Goal: Check status: Check status

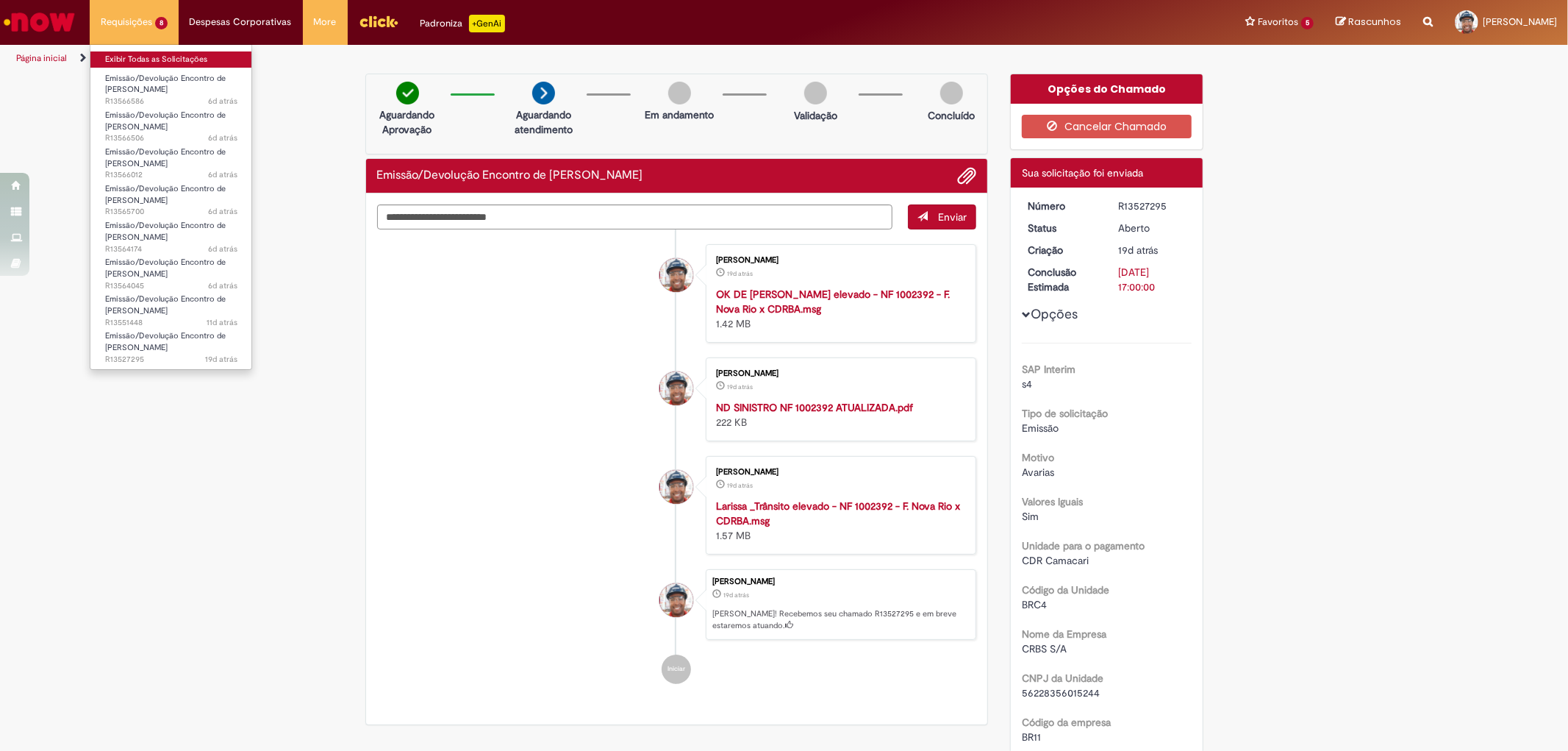
click at [144, 56] on link "Exibir Todas as Solicitações" at bounding box center [171, 59] width 161 height 17
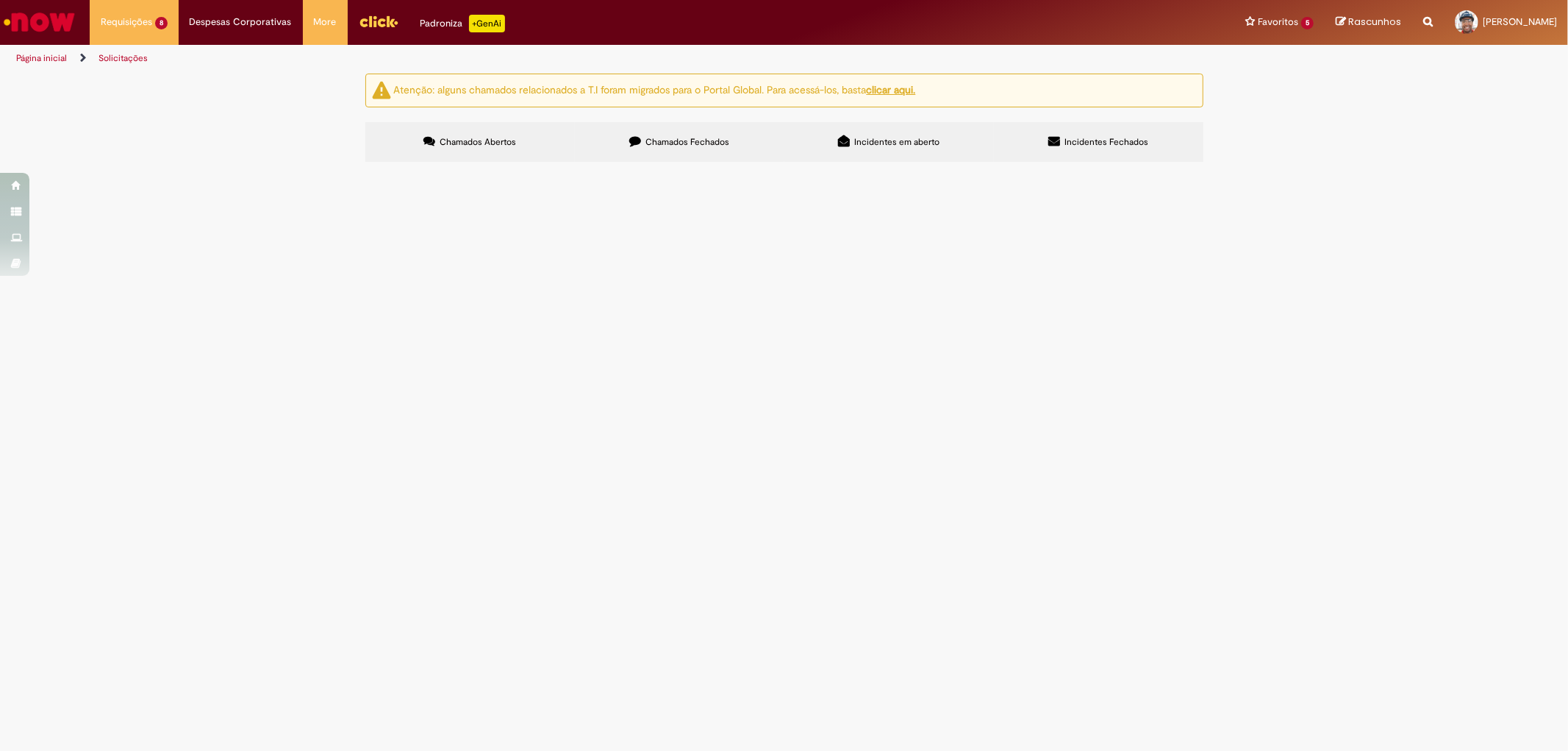
click at [0, 0] on span "R13527295" at bounding box center [0, 0] width 0 height 0
click at [0, 0] on span "(((INTERCOMPANY))) COBRANÇA PARCIAL TOP DOWN REFERENTE A CARGA SINISTRADA TP LB…" at bounding box center [0, 0] width 0 height 0
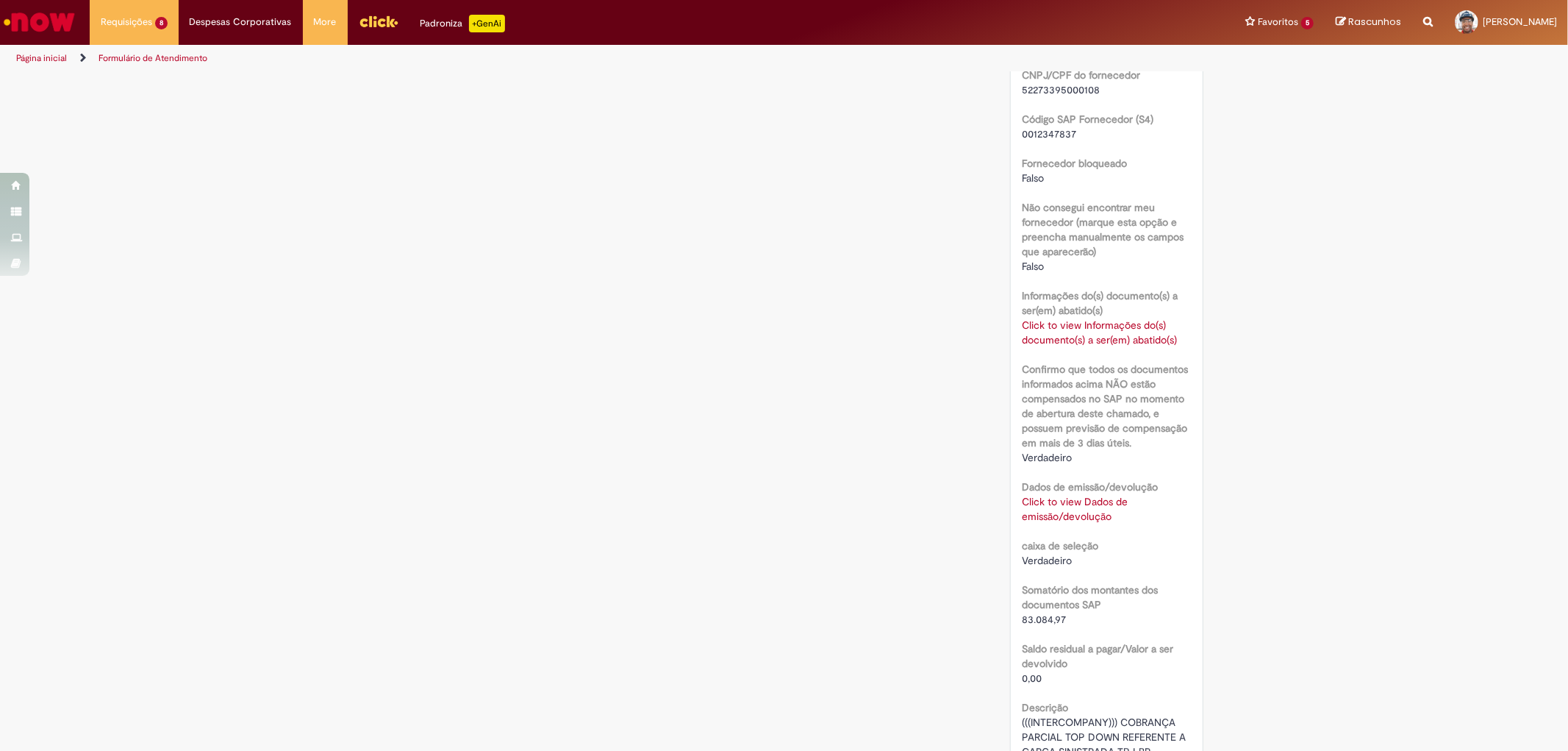
scroll to position [697, 0]
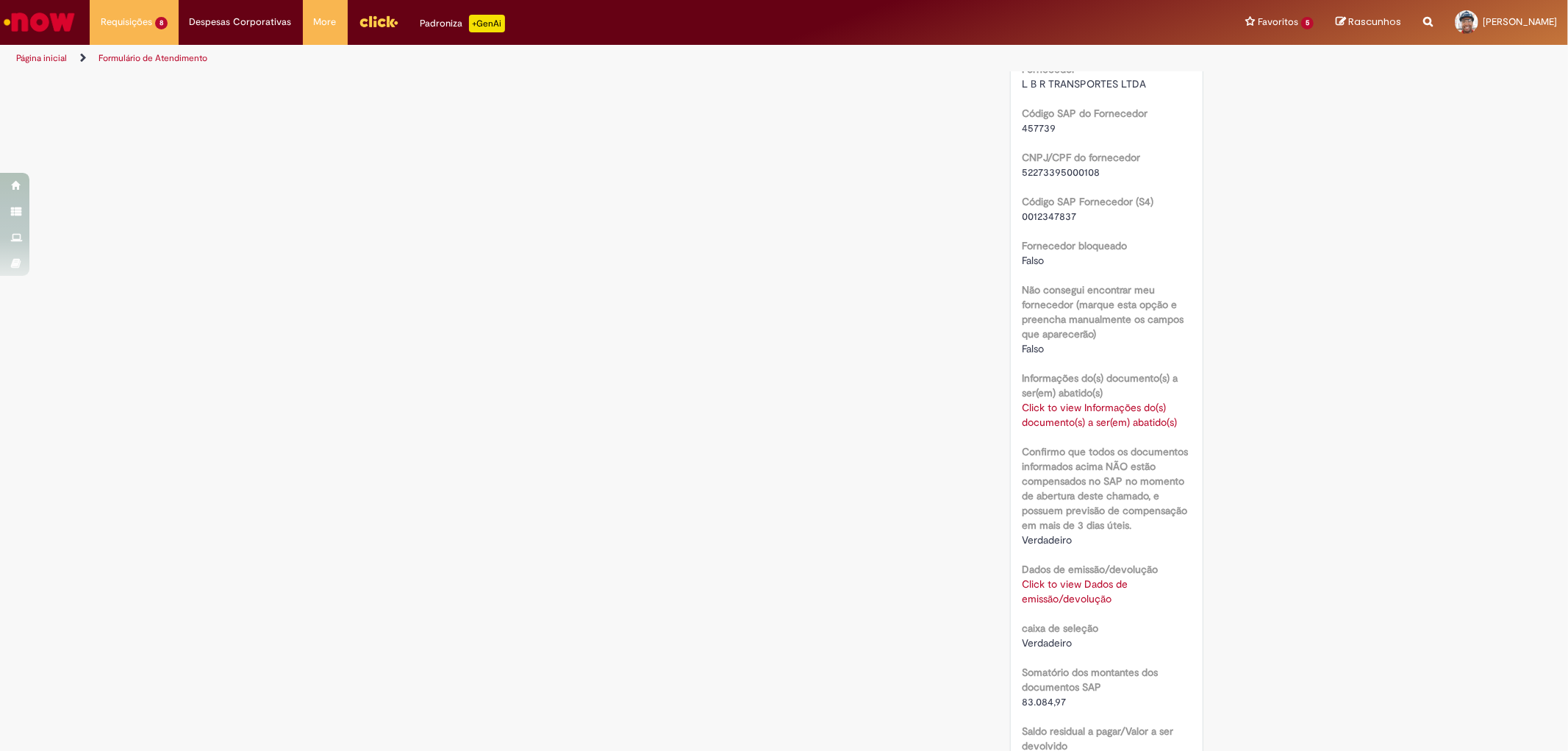
click at [1053, 589] on div "Click to view Dados de emissão/devolução Click to view Dados de emissão/devoluç…" at bounding box center [1107, 591] width 170 height 30
click at [1046, 583] on link "Click to view Dados de emissão/devolução" at bounding box center [1074, 591] width 106 height 28
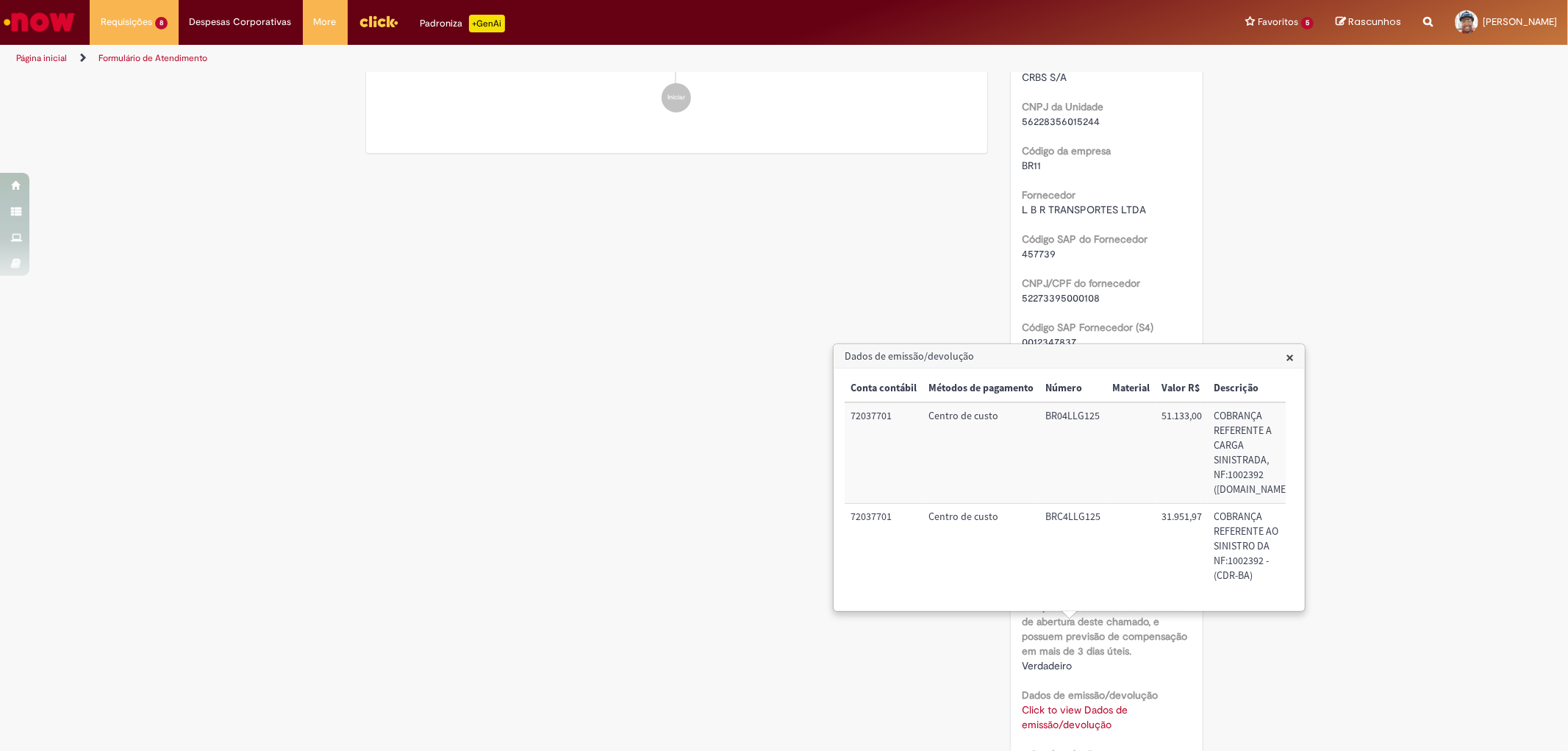
scroll to position [489, 0]
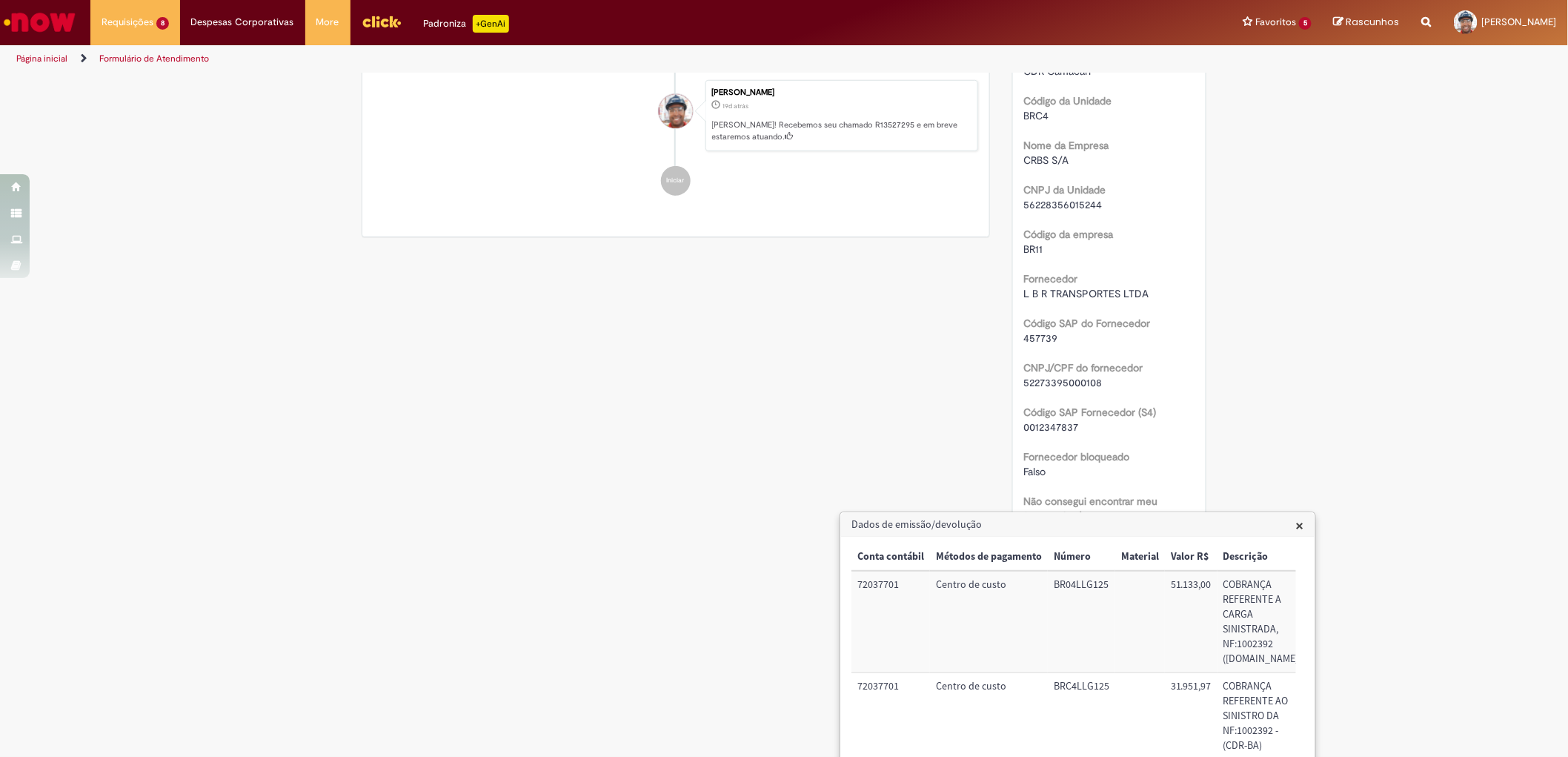
click at [1299, 523] on span "×" at bounding box center [1300, 525] width 8 height 20
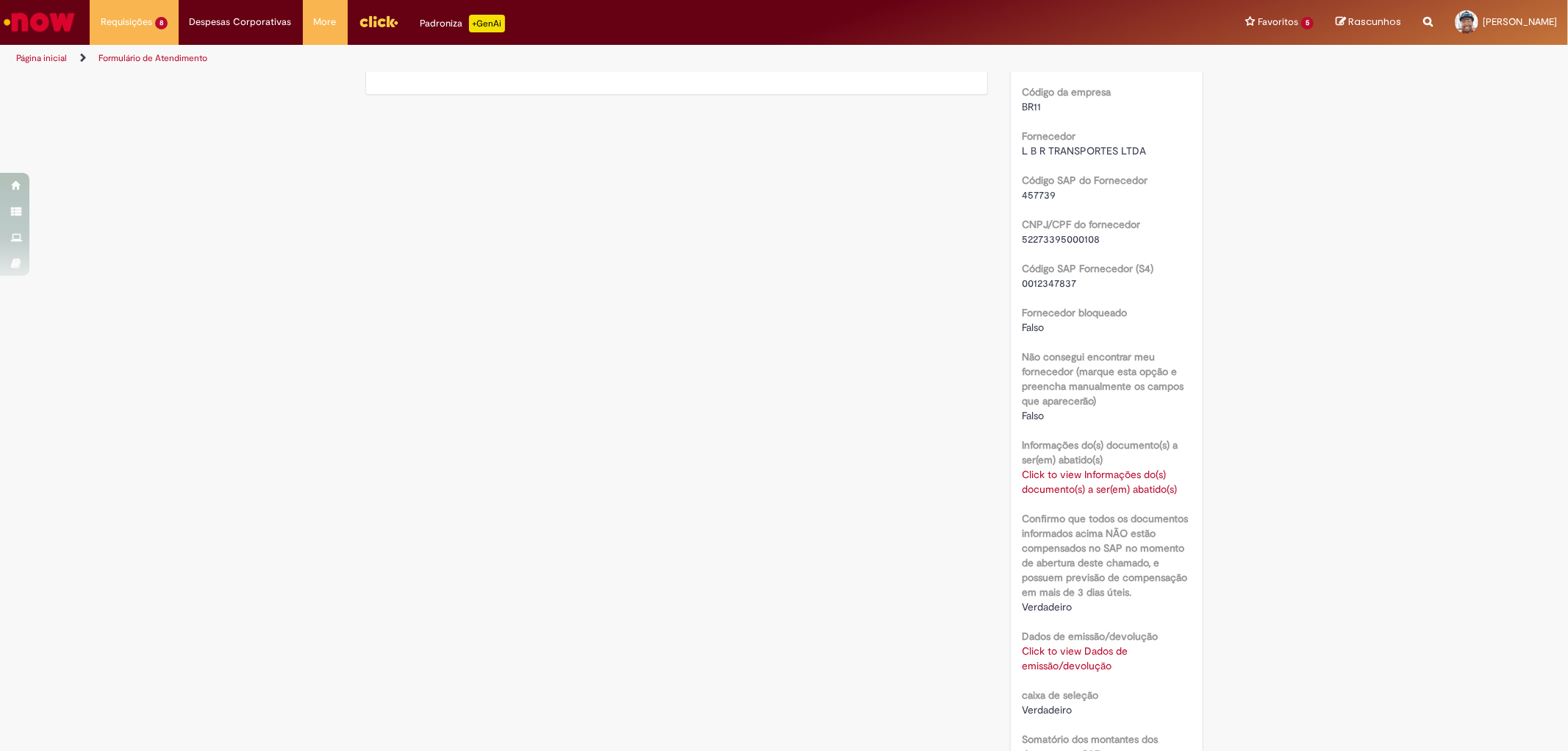
scroll to position [549, 0]
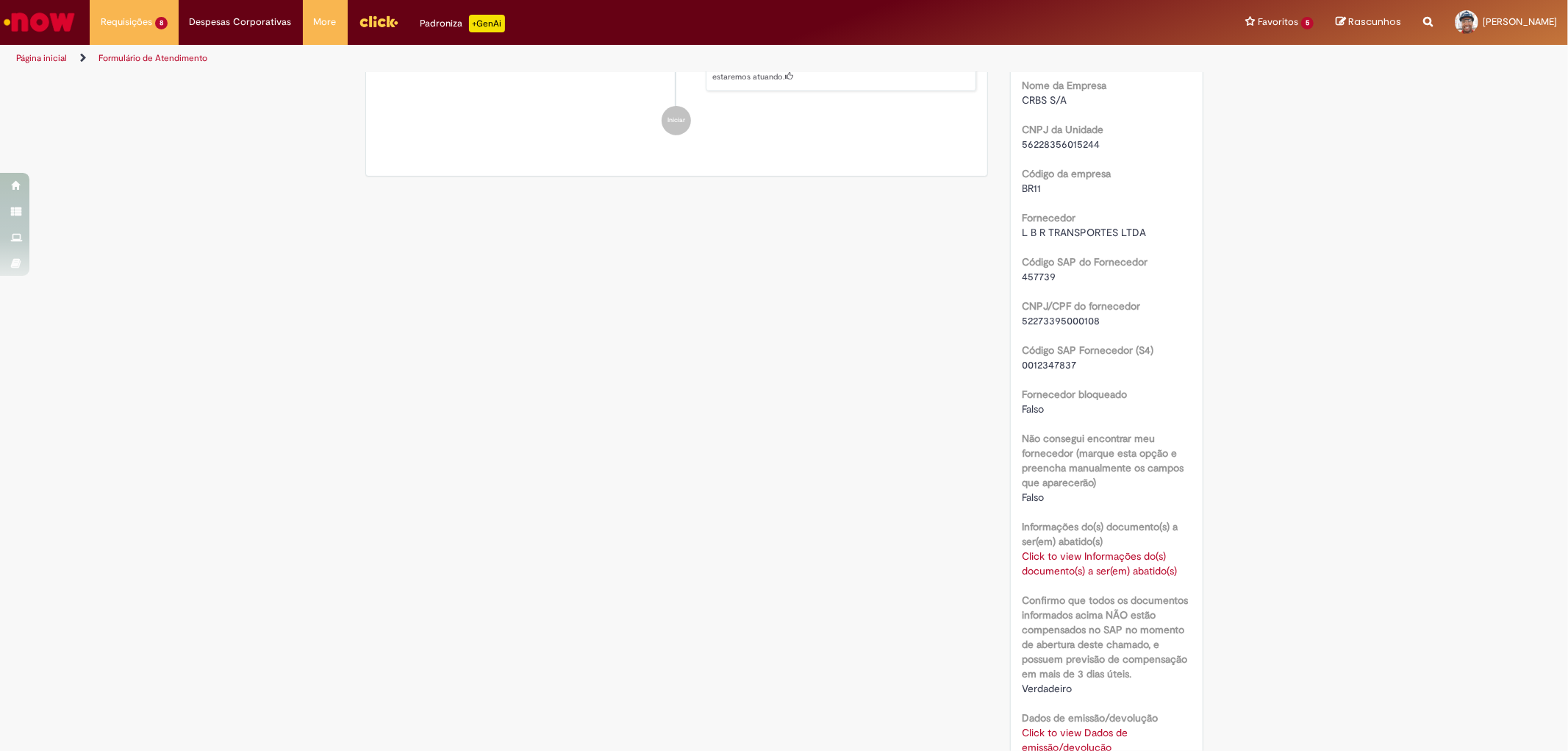
click at [1062, 557] on link "Click to view Informações do(s) documento(s) a ser(em) abatido(s)" at bounding box center [1100, 563] width 155 height 28
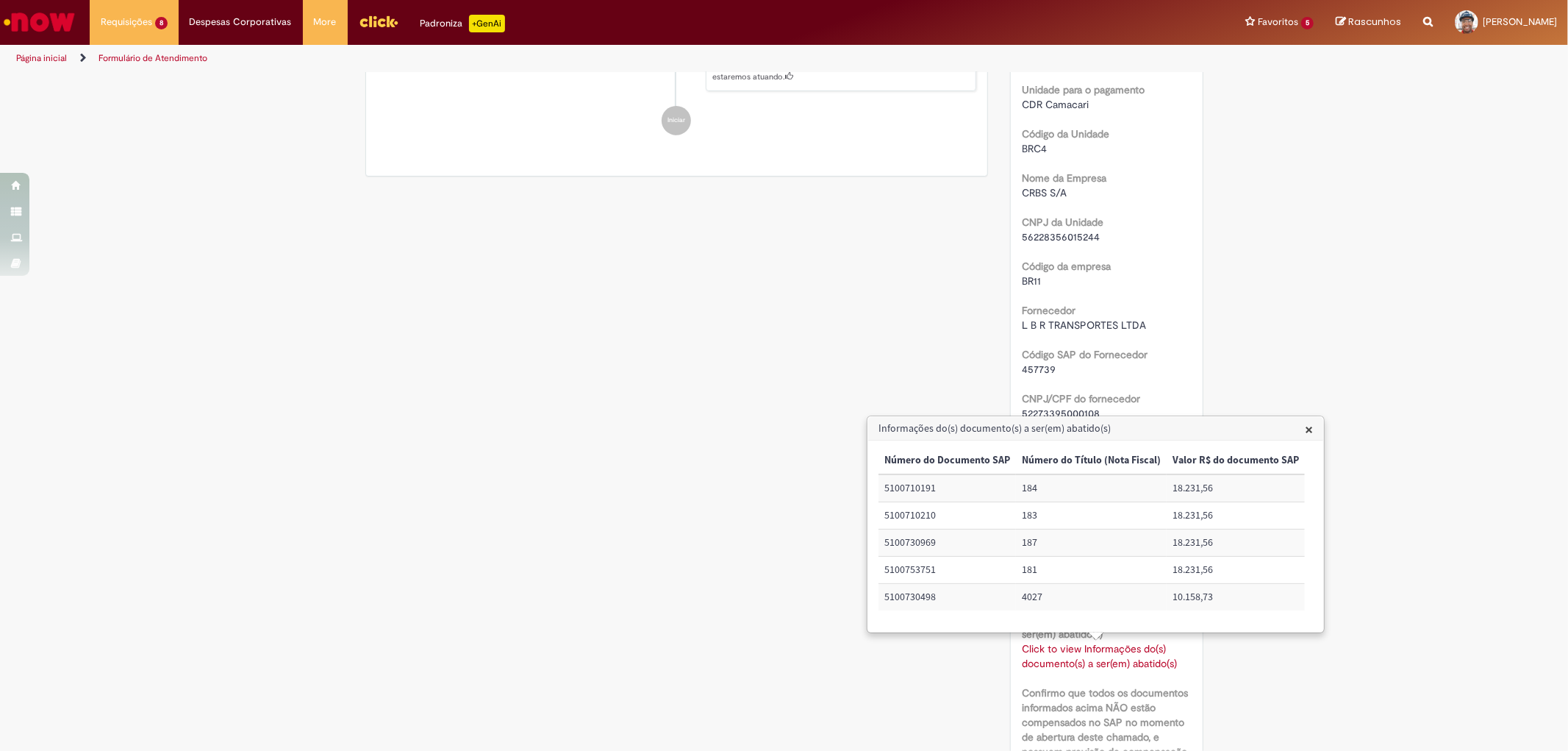
click at [1305, 427] on span "×" at bounding box center [1308, 428] width 8 height 20
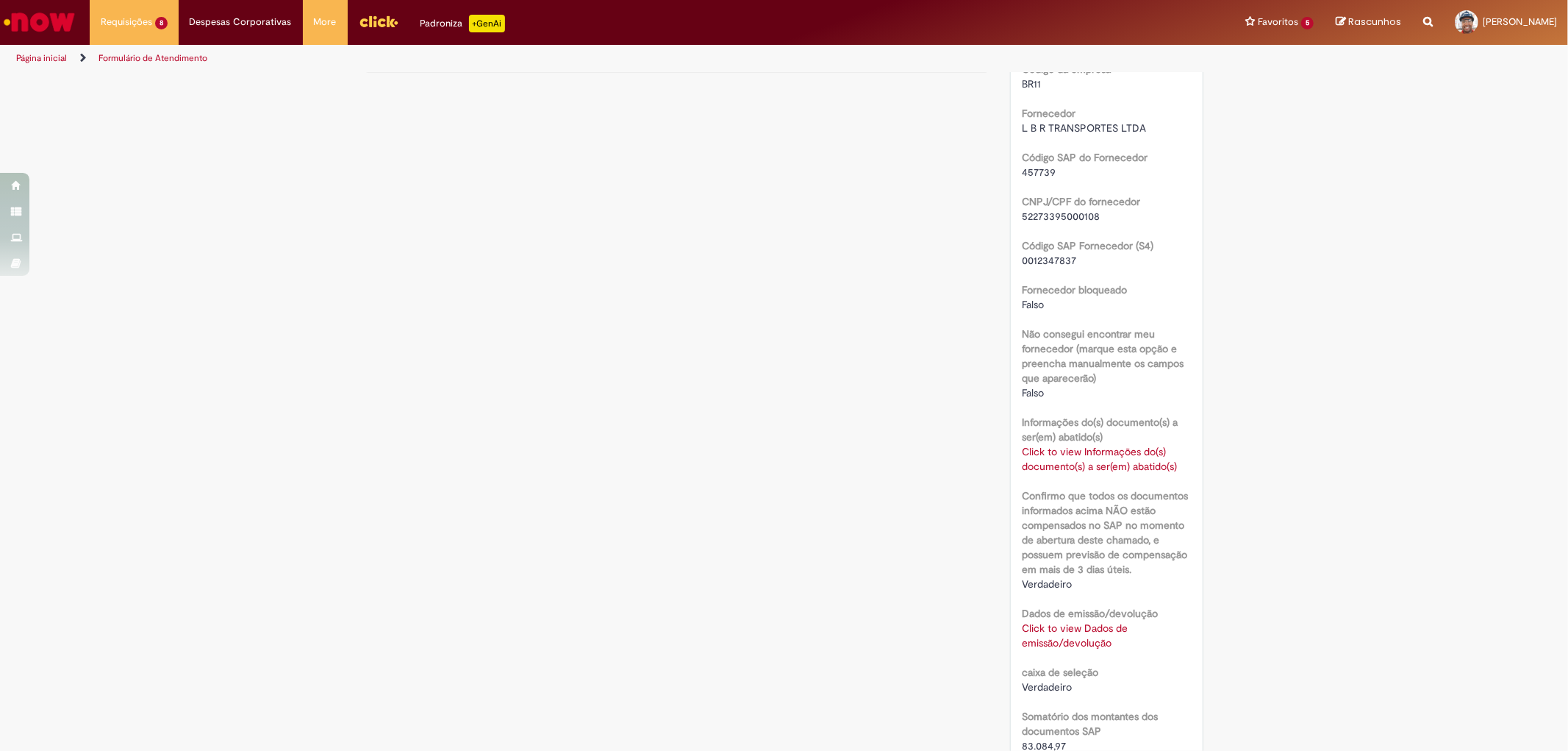
scroll to position [489, 0]
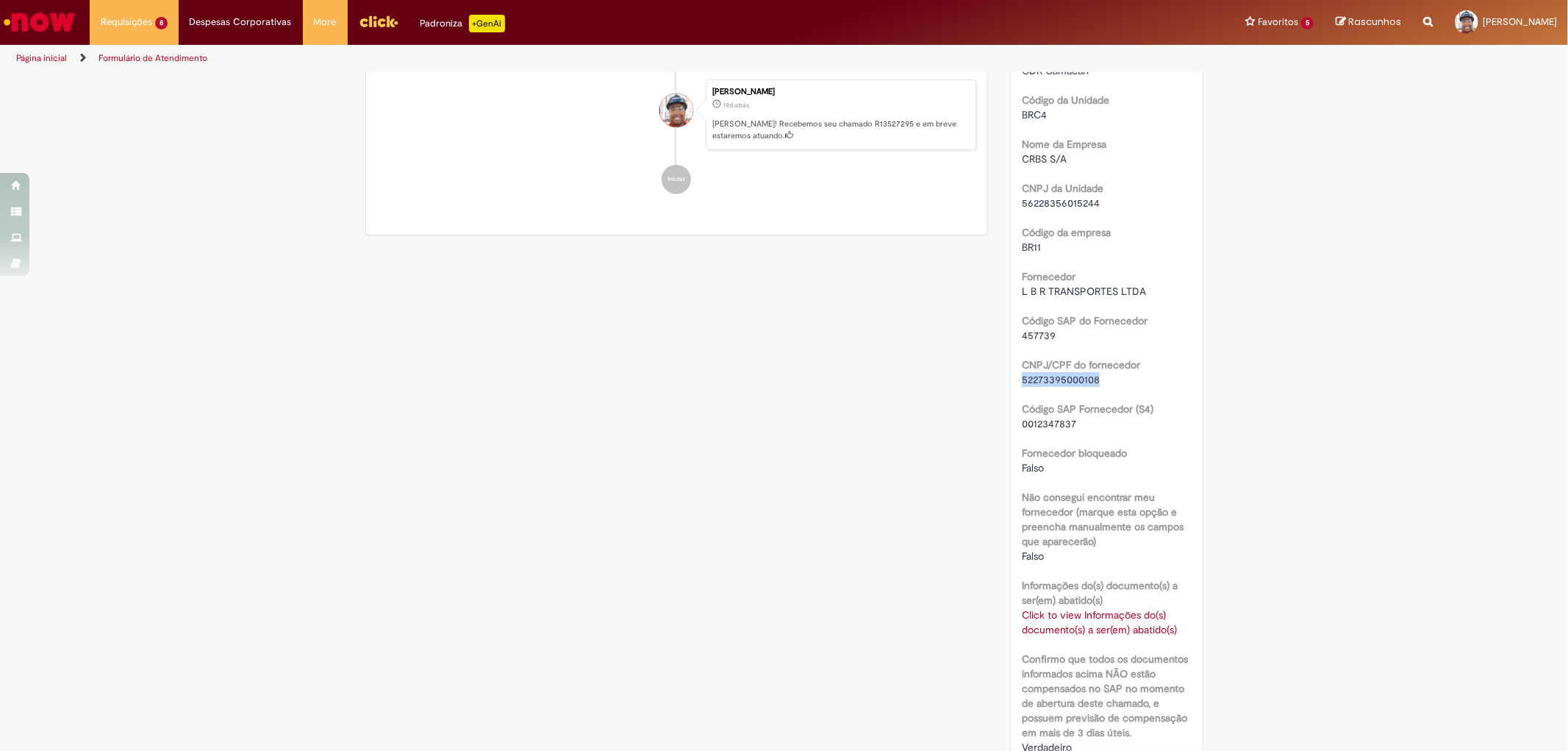
drag, startPoint x: 1092, startPoint y: 379, endPoint x: 1016, endPoint y: 377, distance: 76.0
click at [1022, 377] on span "52273395000108" at bounding box center [1060, 379] width 78 height 13
copy span "52273395000108"
drag, startPoint x: 1048, startPoint y: 334, endPoint x: 1015, endPoint y: 331, distance: 33.1
click at [1022, 331] on span "457739" at bounding box center [1039, 335] width 34 height 13
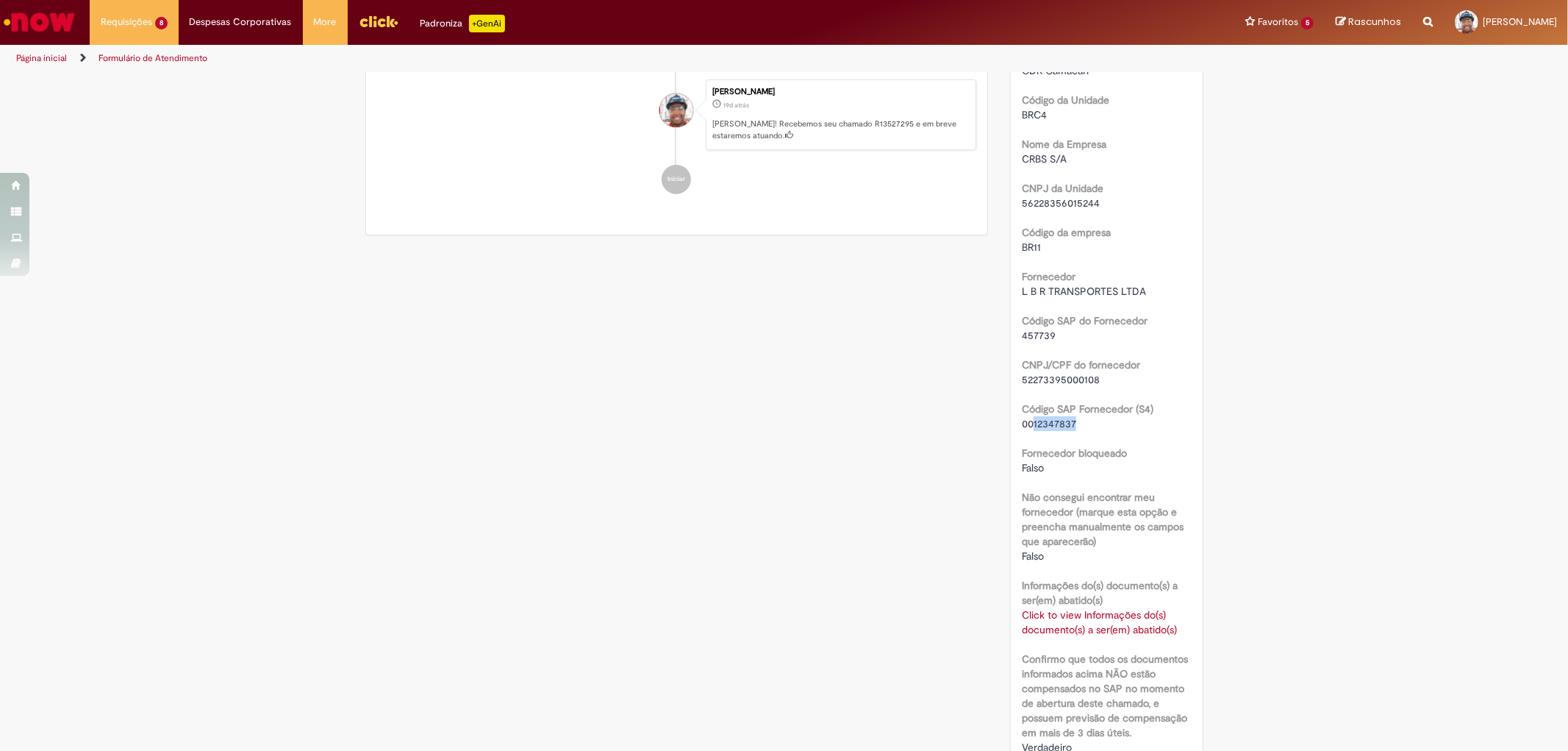
drag, startPoint x: 1070, startPoint y: 417, endPoint x: 1026, endPoint y: 420, distance: 44.1
click at [1026, 420] on div "0012347837" at bounding box center [1107, 423] width 170 height 15
copy span "12347837"
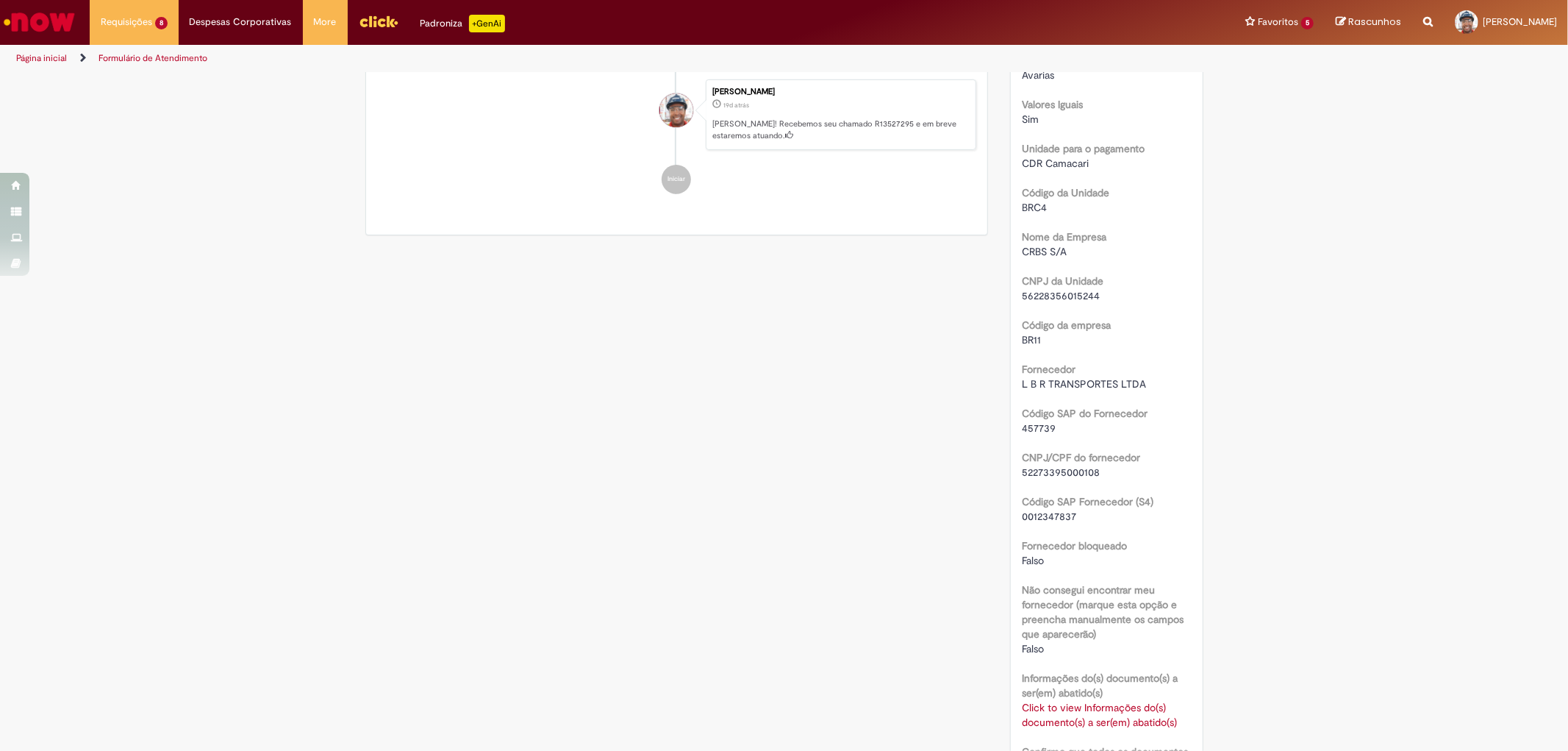
click at [1060, 615] on b "Não consegui encontrar meu fornecedor (marque esta opção e preencha manualmente…" at bounding box center [1102, 611] width 161 height 58
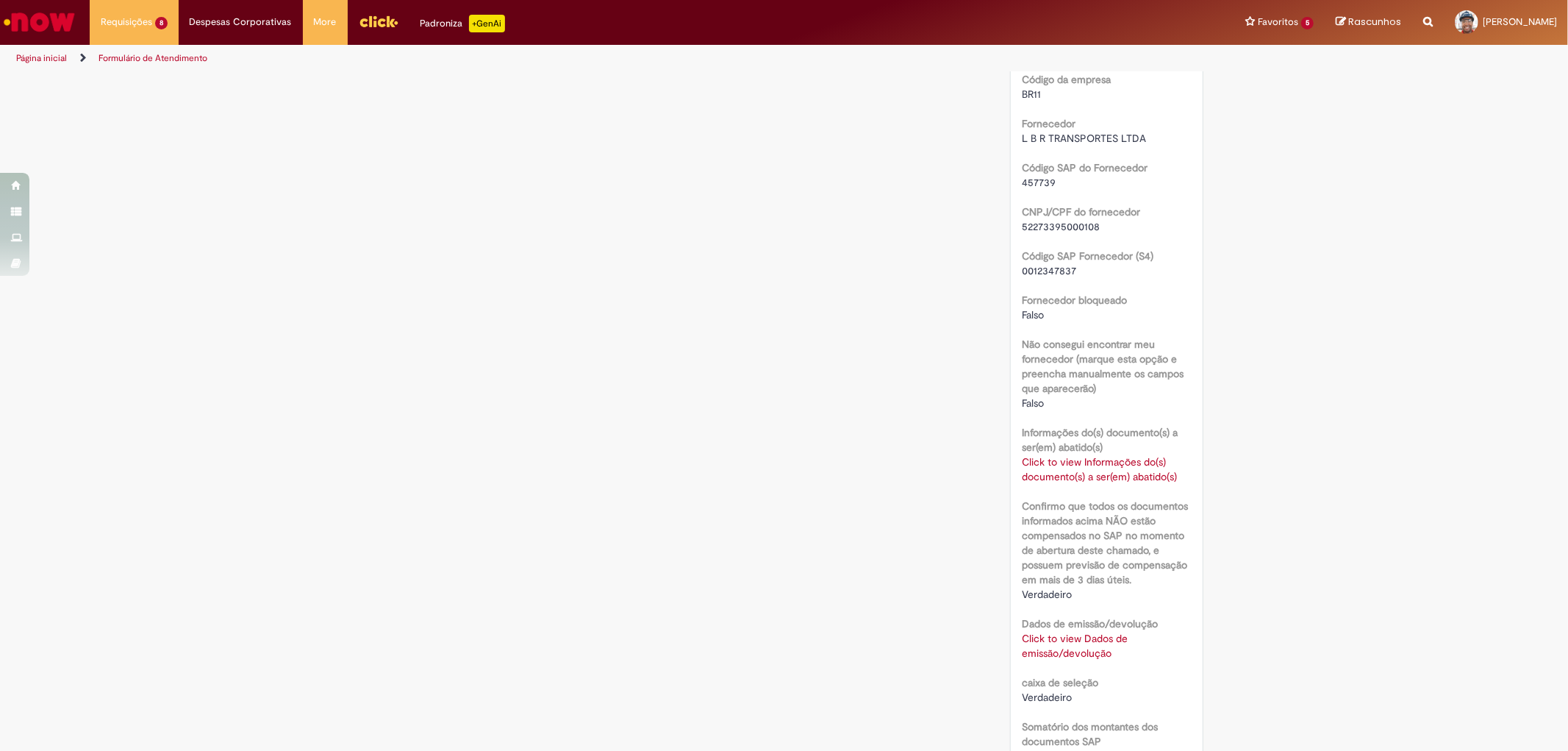
scroll to position [652, 0]
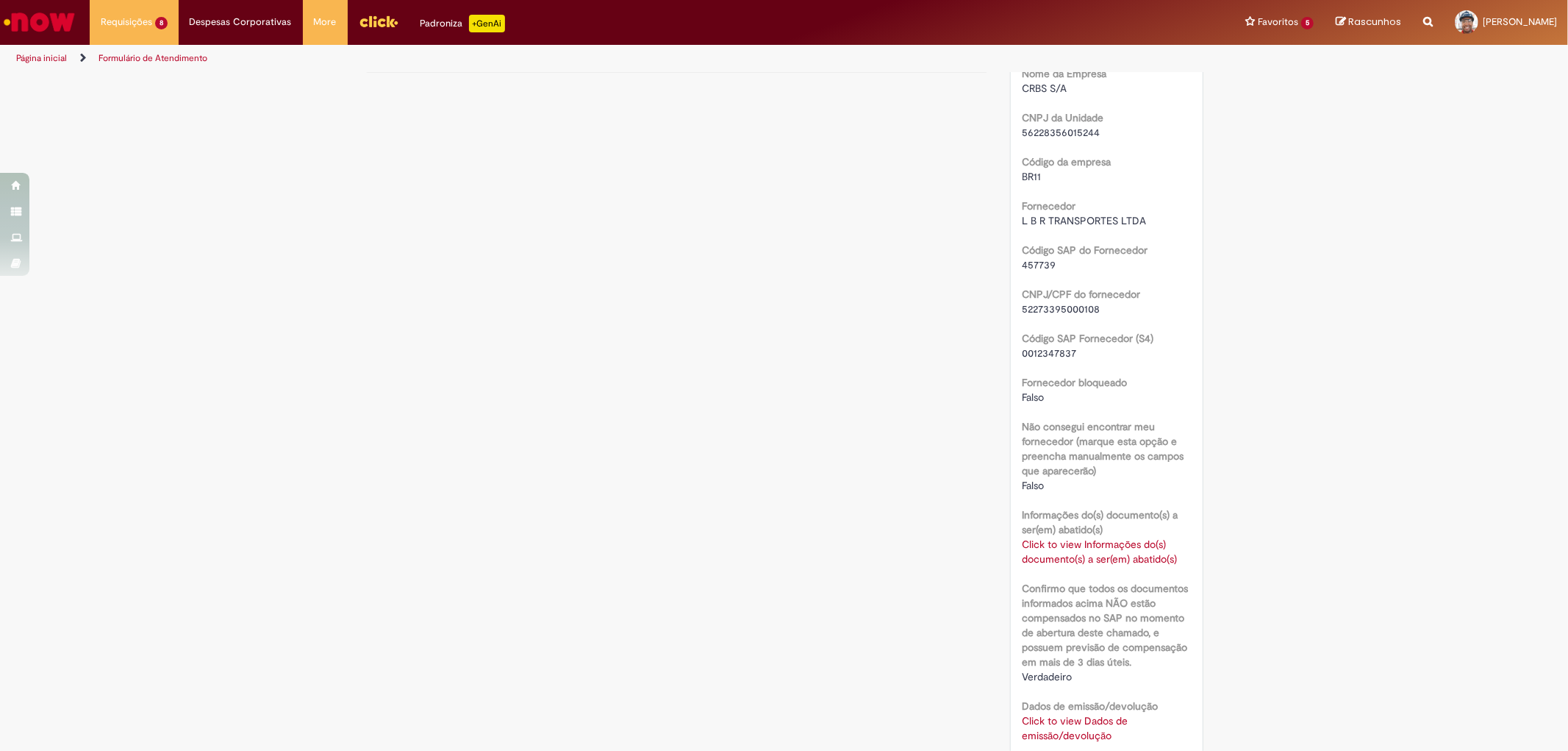
click at [1060, 541] on link "Click to view Informações do(s) documento(s) a ser(em) abatido(s)" at bounding box center [1100, 551] width 155 height 28
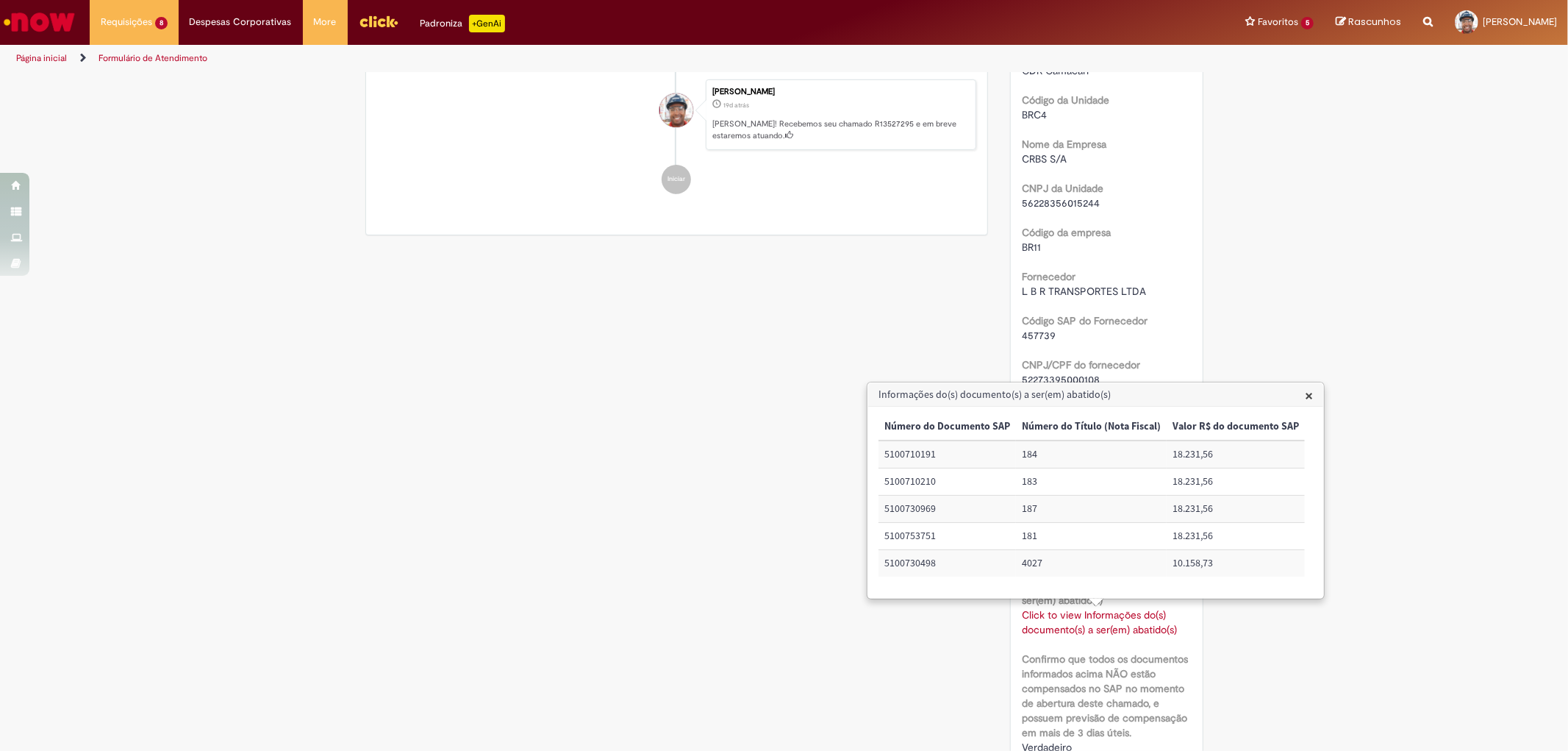
scroll to position [82, 0]
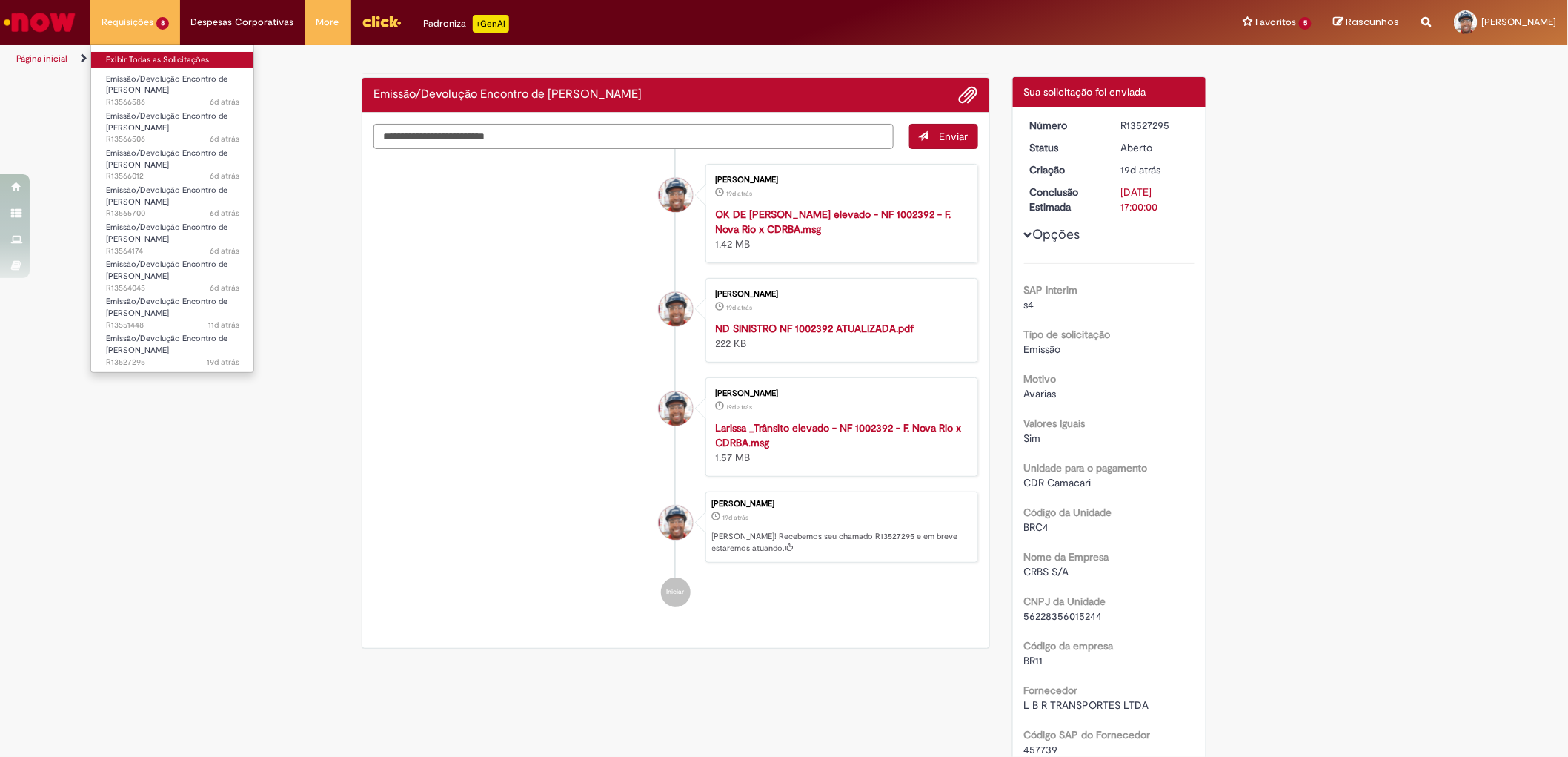
click at [161, 60] on link "Exibir Todas as Solicitações" at bounding box center [172, 60] width 163 height 17
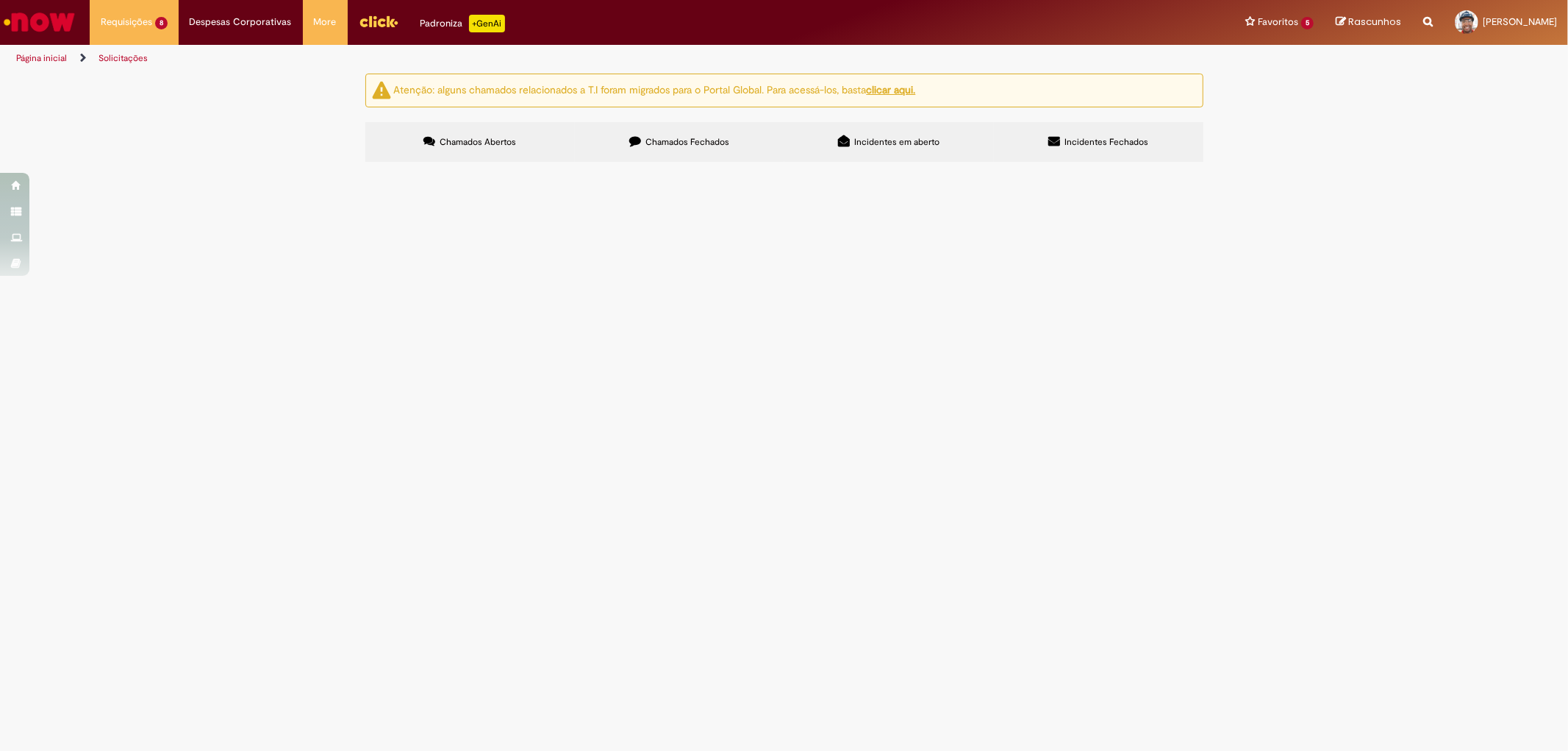
click at [0, 0] on span "R13565700" at bounding box center [0, 0] width 0 height 0
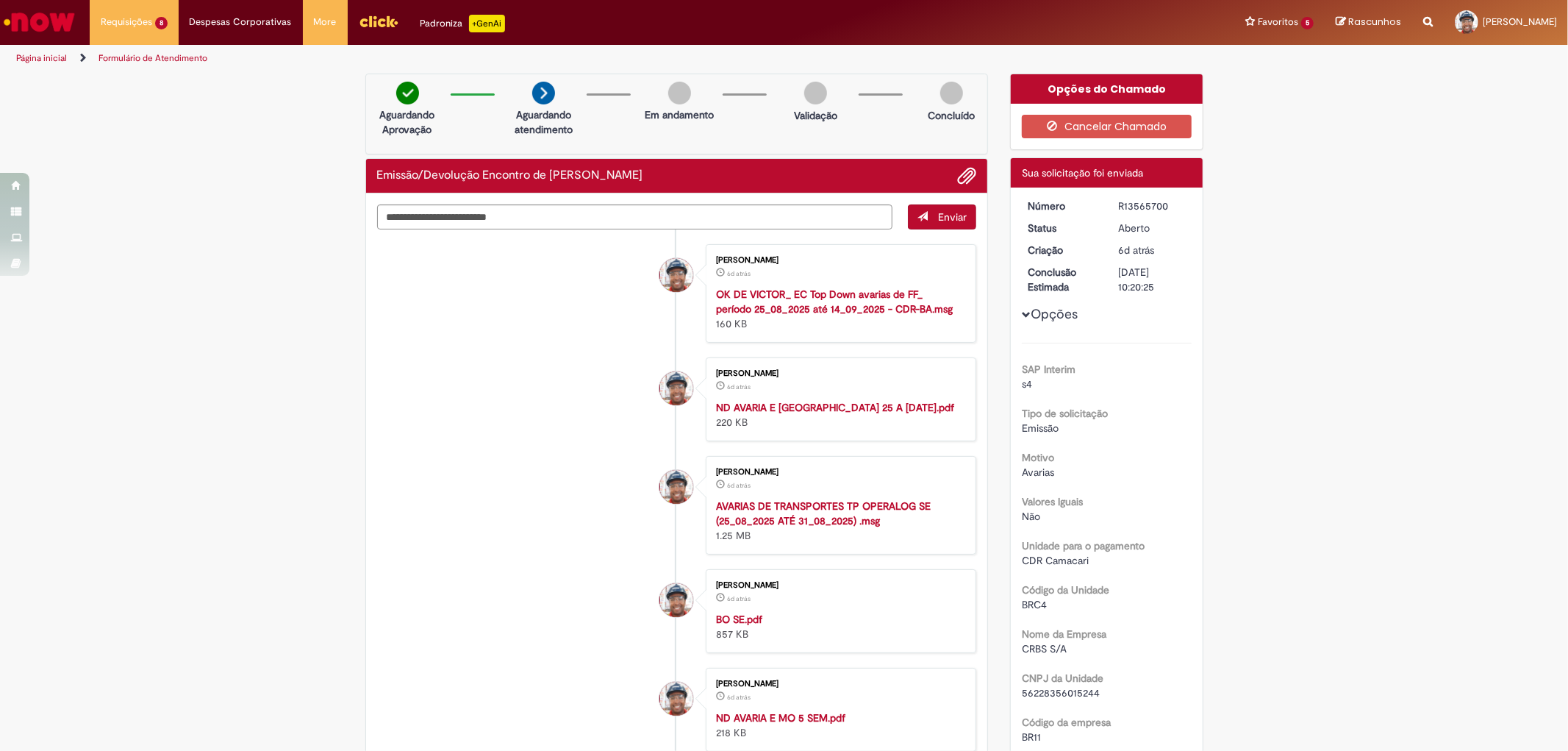
drag, startPoint x: 1113, startPoint y: 203, endPoint x: 1162, endPoint y: 201, distance: 49.0
click at [1162, 201] on div "R13565700" at bounding box center [1152, 206] width 68 height 15
copy div "R13565700"
